Goal: Transaction & Acquisition: Subscribe to service/newsletter

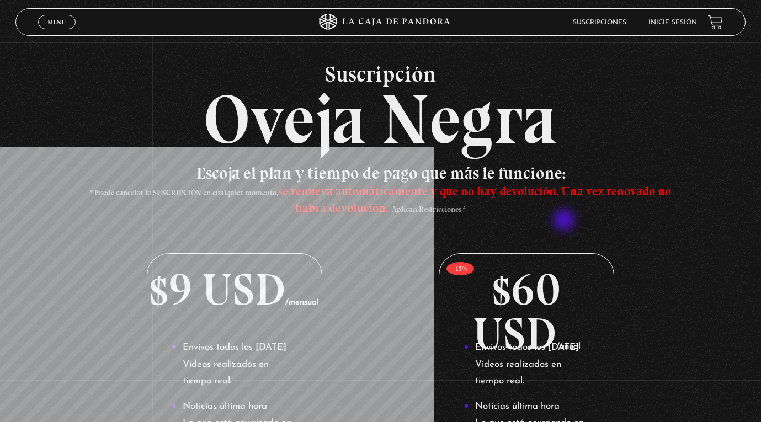
scroll to position [18, 0]
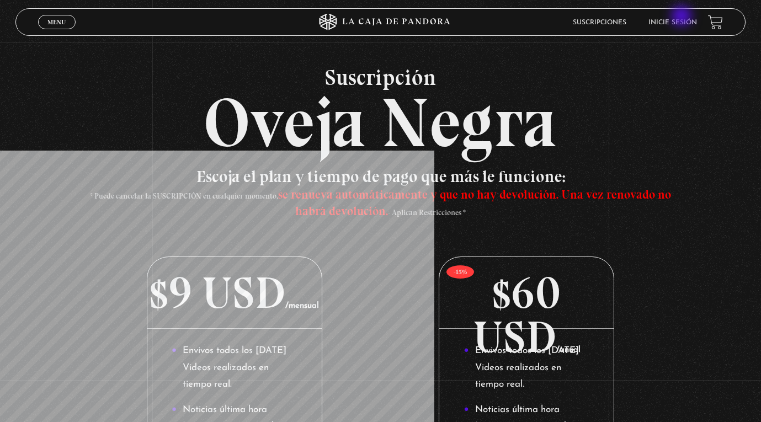
click at [683, 17] on li "Inicie sesión" at bounding box center [673, 22] width 49 height 17
click at [680, 23] on link "Inicie sesión" at bounding box center [673, 22] width 49 height 7
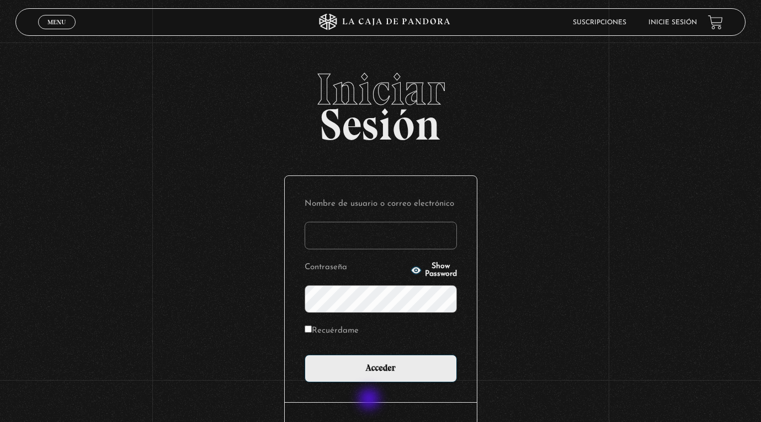
type input "[EMAIL_ADDRESS][DOMAIN_NAME]"
click at [385, 384] on div "Nombre de usuario o correo electrónico [EMAIL_ADDRESS][DOMAIN_NAME] Contraseña …" at bounding box center [381, 289] width 192 height 226
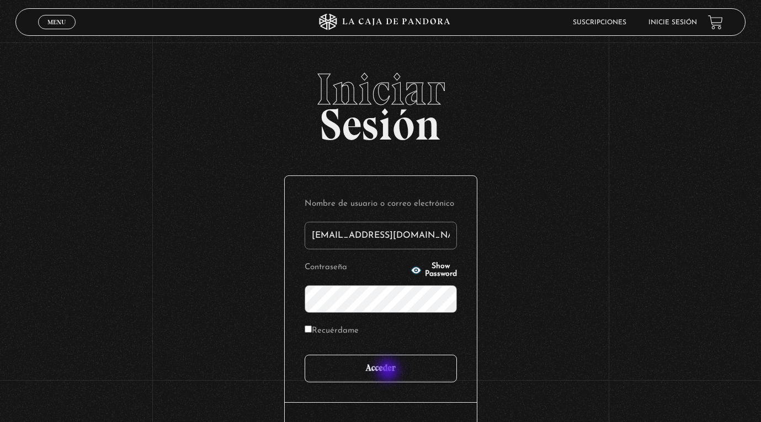
click at [389, 372] on input "Acceder" at bounding box center [381, 369] width 152 height 28
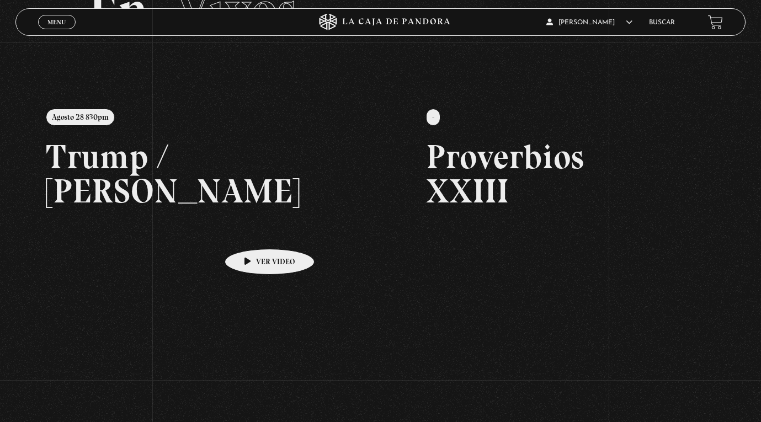
scroll to position [110, 0]
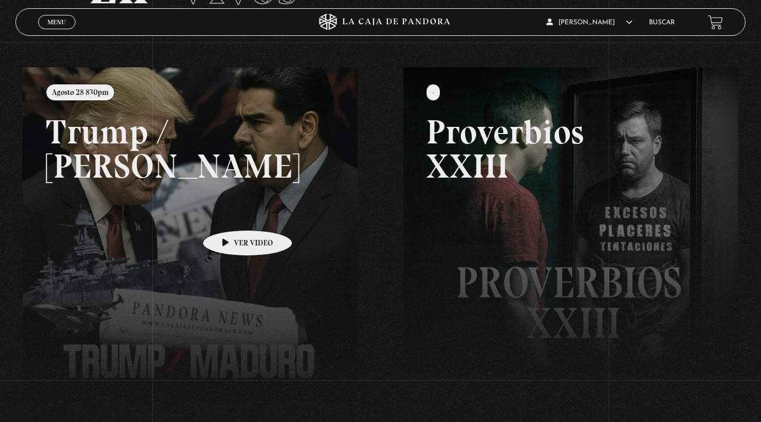
click at [230, 214] on link at bounding box center [403, 278] width 761 height 422
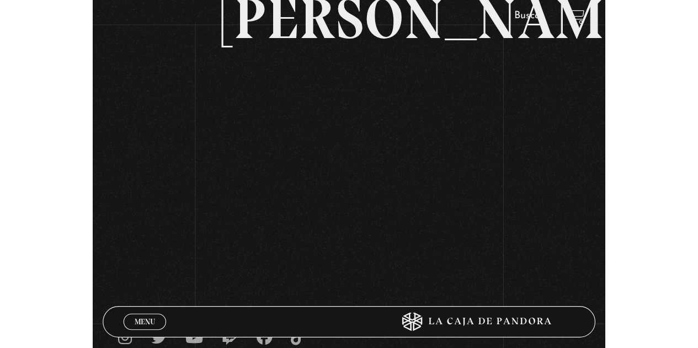
scroll to position [156, 0]
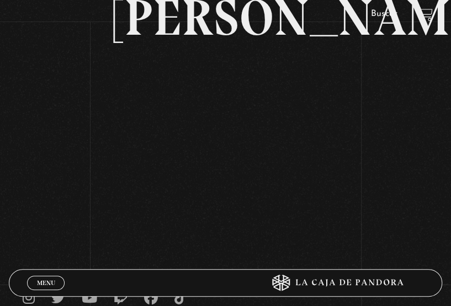
click at [382, 83] on div "Volver Agosto 28 830pm Trump / Maduro" at bounding box center [225, 41] width 451 height 333
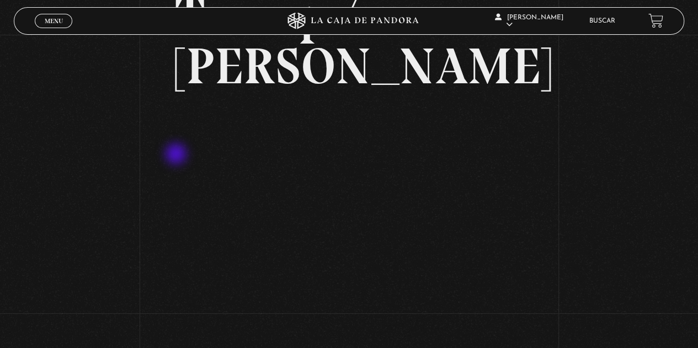
scroll to position [100, 0]
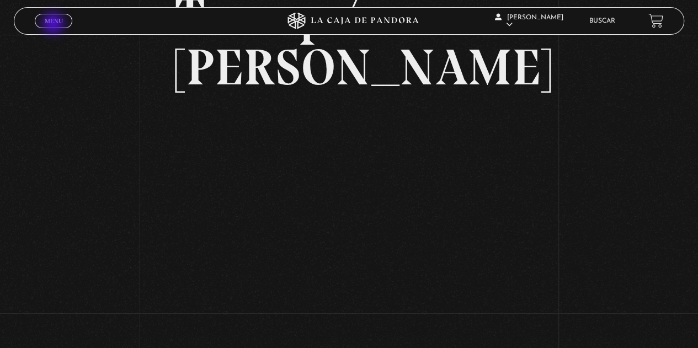
click at [55, 19] on span "Menu" at bounding box center [54, 21] width 18 height 7
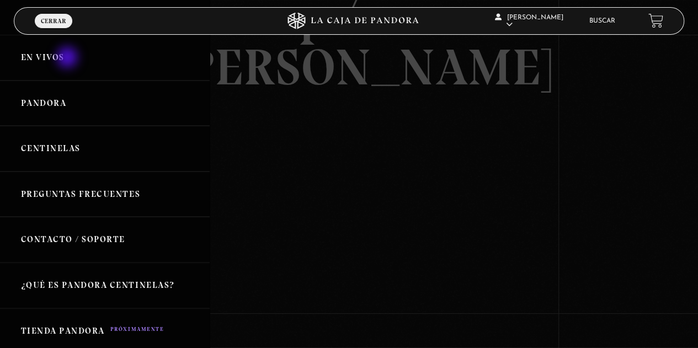
click at [68, 59] on link "En vivos" at bounding box center [105, 58] width 210 height 46
